Goal: Task Accomplishment & Management: Use online tool/utility

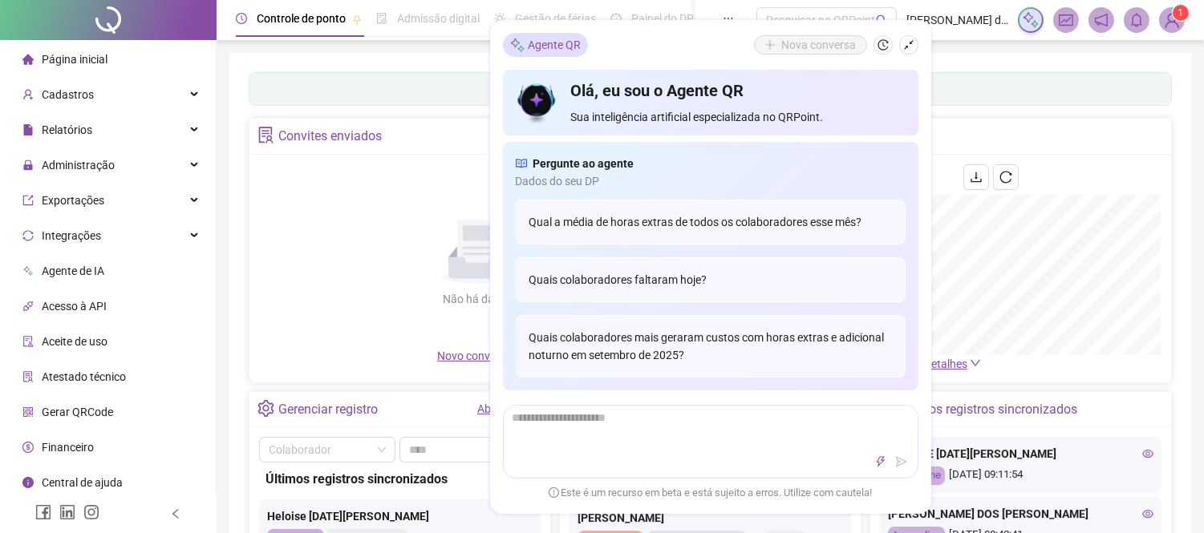
click at [1174, 20] on img at bounding box center [1172, 20] width 24 height 24
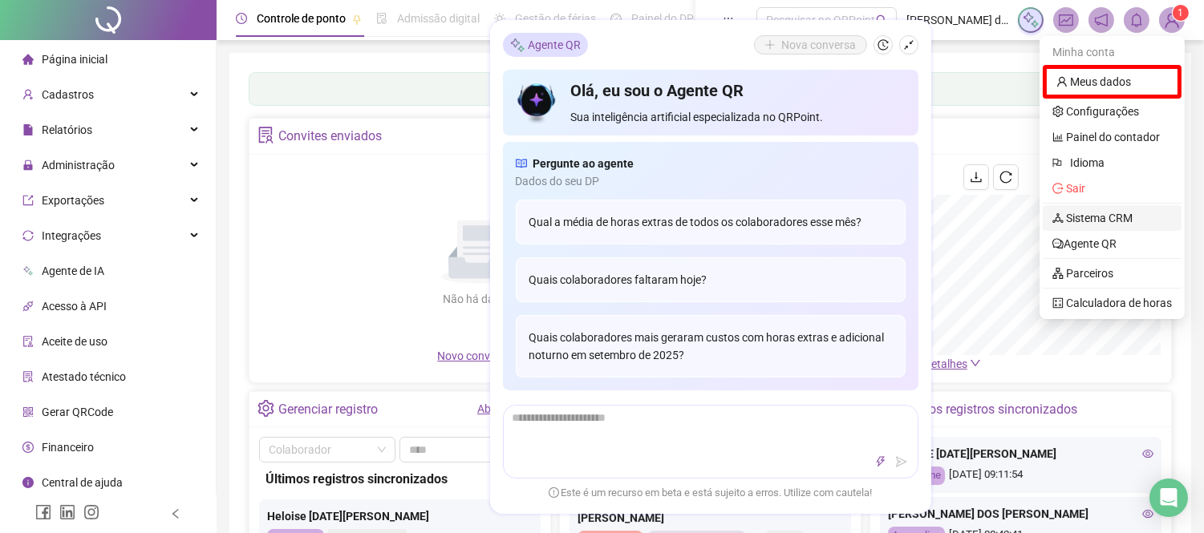
click at [1092, 221] on link "Sistema CRM" at bounding box center [1092, 218] width 80 height 13
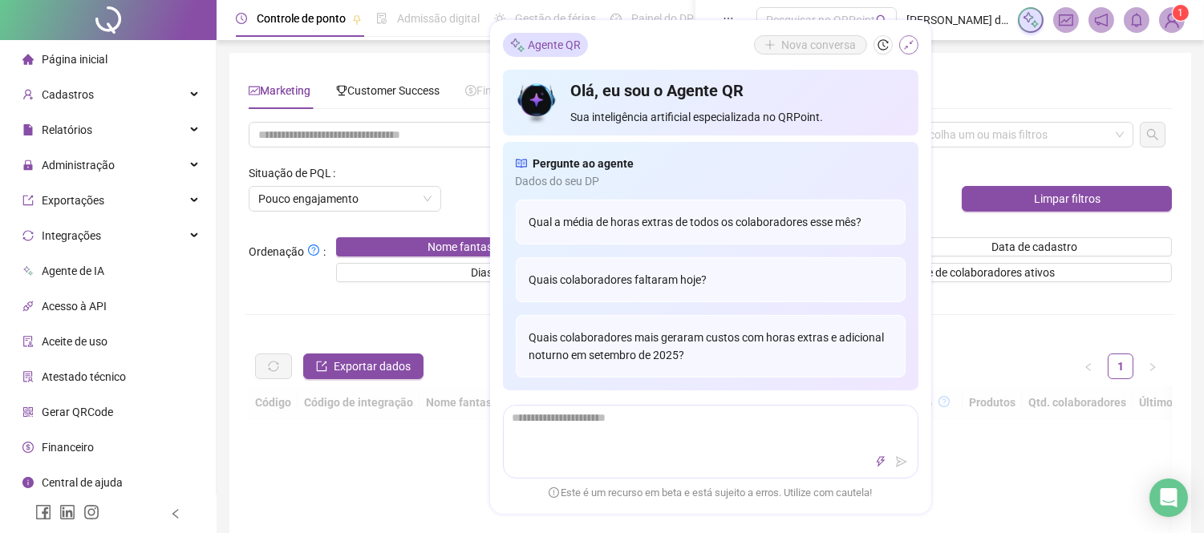
click at [908, 43] on icon "shrink" at bounding box center [908, 44] width 11 height 11
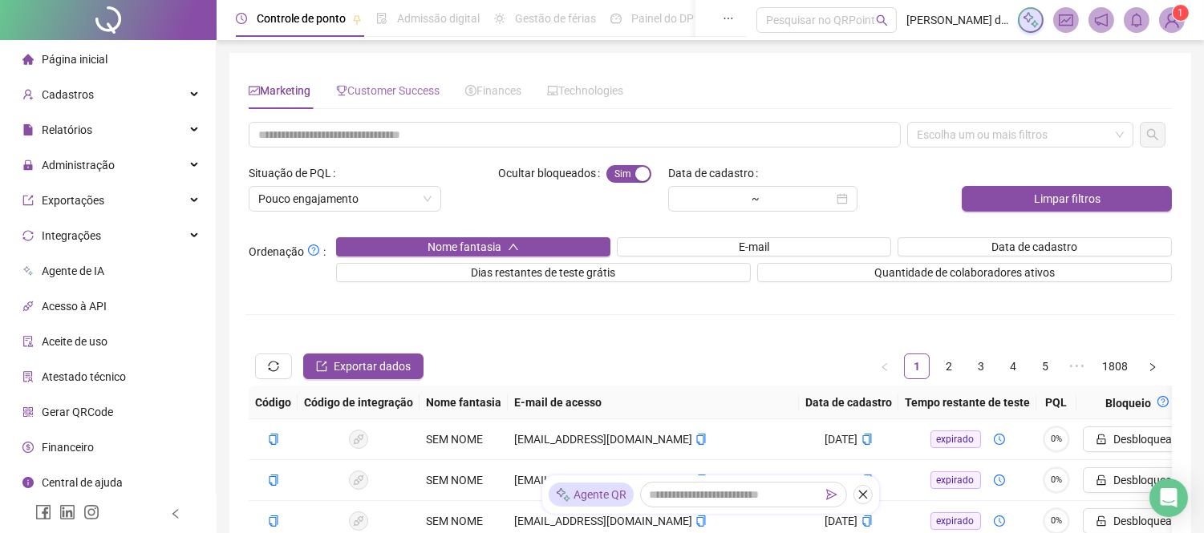
click at [398, 79] on div "Customer Success" at bounding box center [387, 90] width 103 height 37
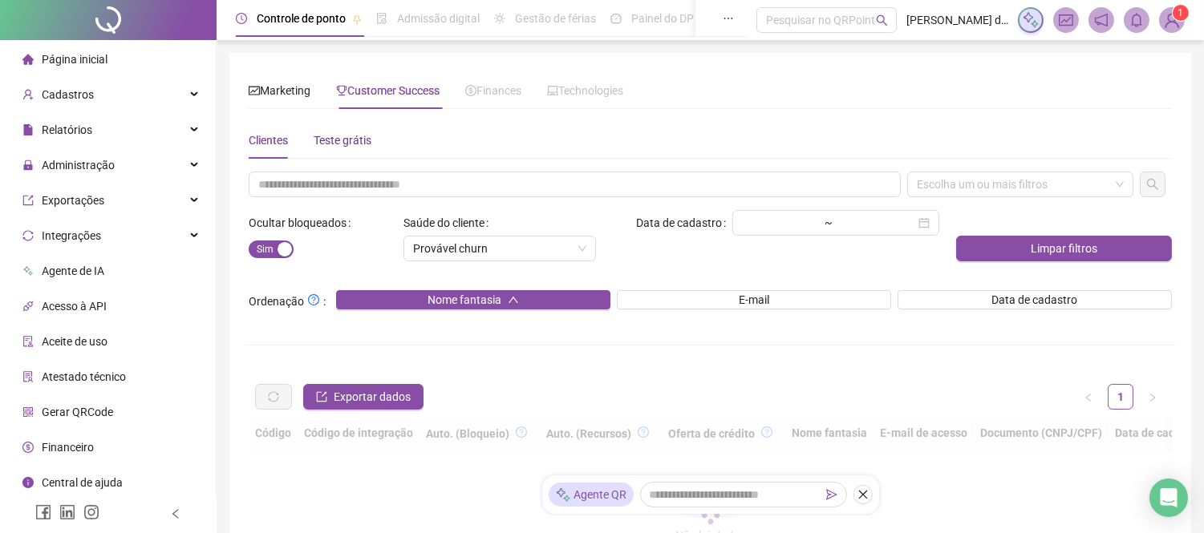
click at [327, 132] on div "Teste grátis" at bounding box center [343, 141] width 58 height 18
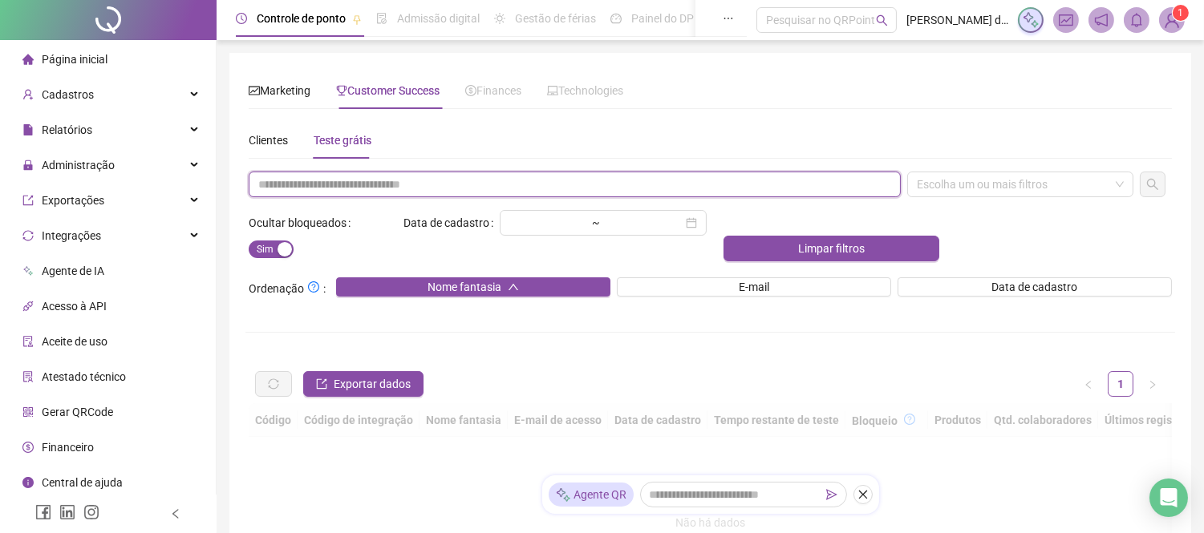
click at [496, 185] on input "text" at bounding box center [575, 185] width 652 height 26
paste input "**********"
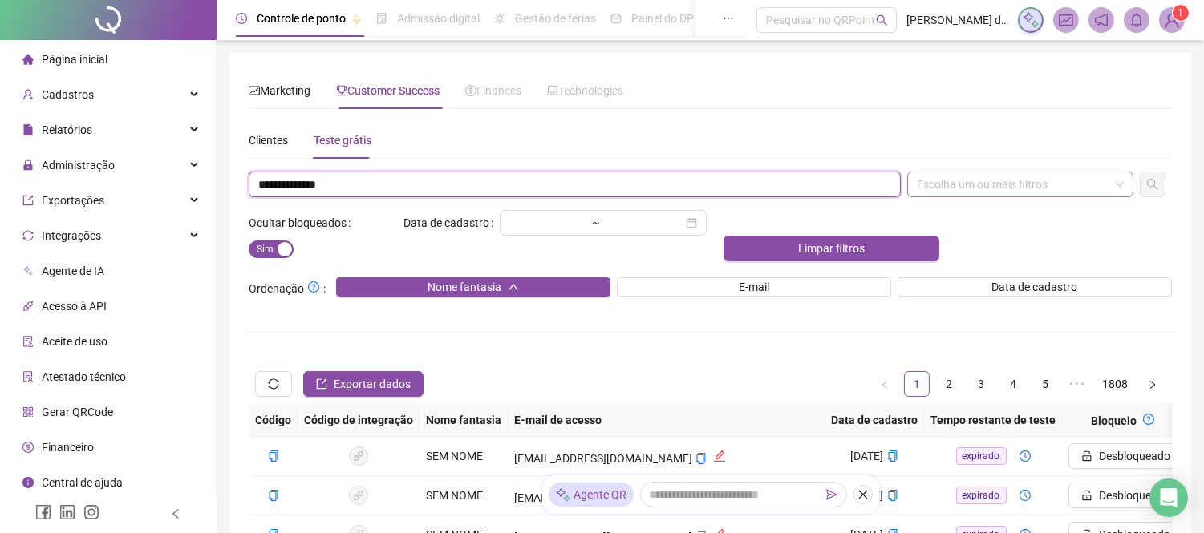
click at [1105, 186] on div "Escolha um ou mais filtros" at bounding box center [1020, 185] width 226 height 26
type input "**********"
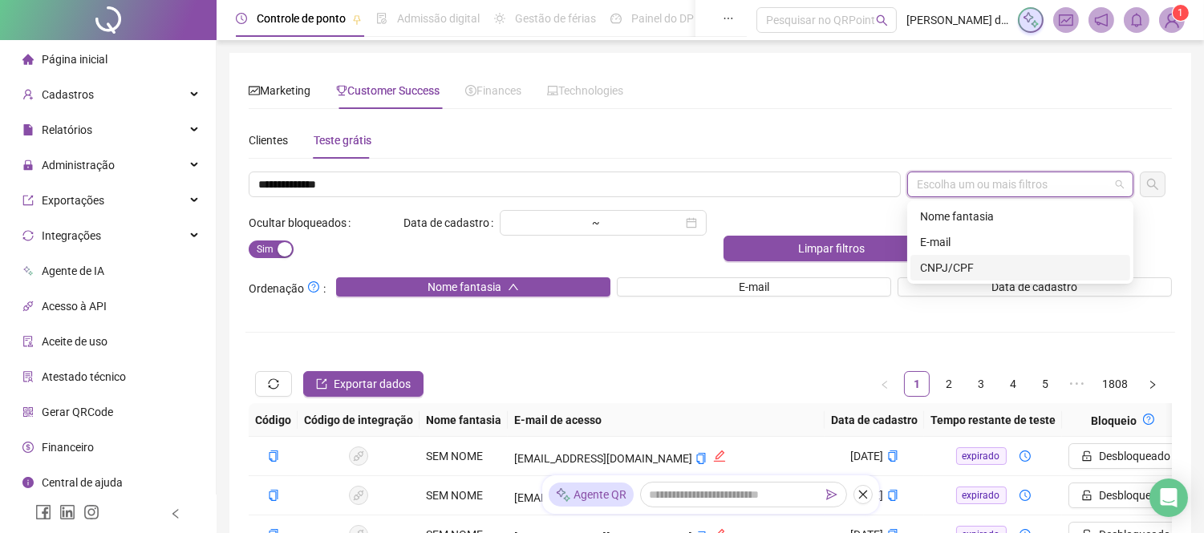
click at [942, 266] on div "CNPJ/CPF" at bounding box center [1020, 268] width 201 height 18
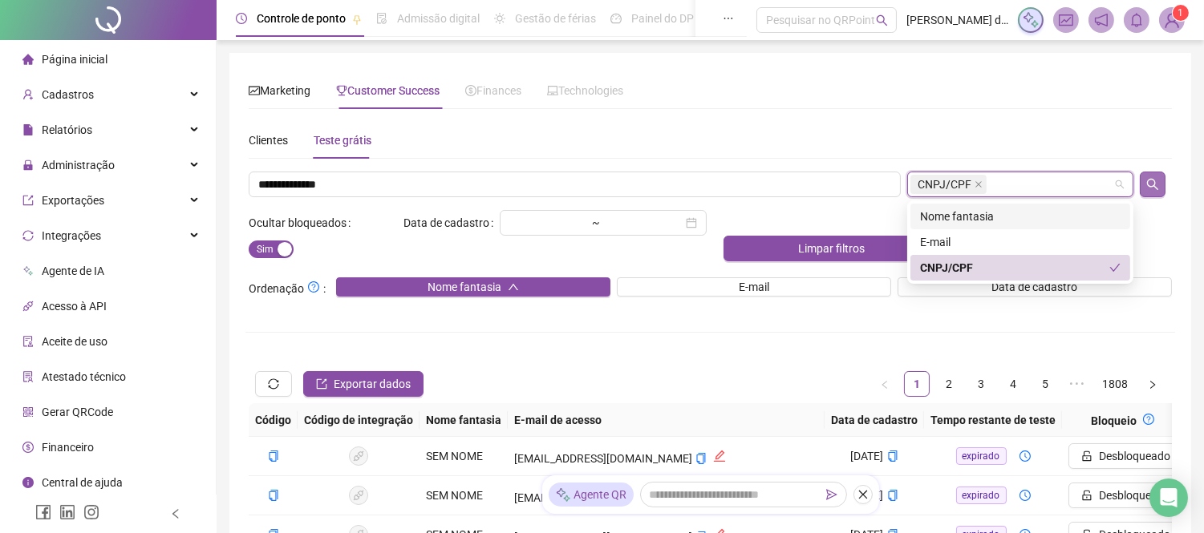
click at [1158, 183] on icon "search" at bounding box center [1152, 184] width 13 height 13
